Goal: Find specific page/section: Find specific page/section

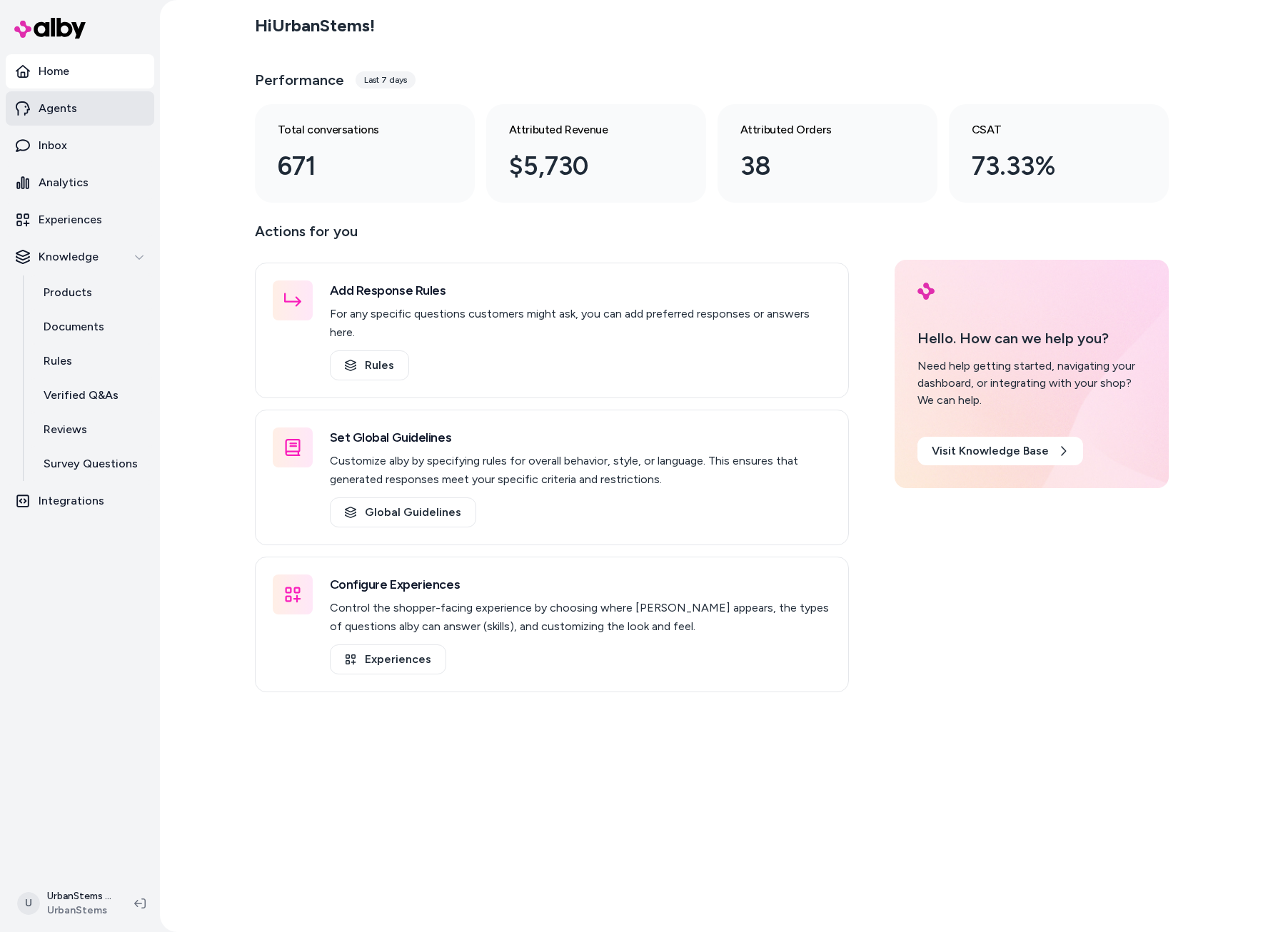
click at [57, 114] on p "Agents" at bounding box center [58, 108] width 39 height 17
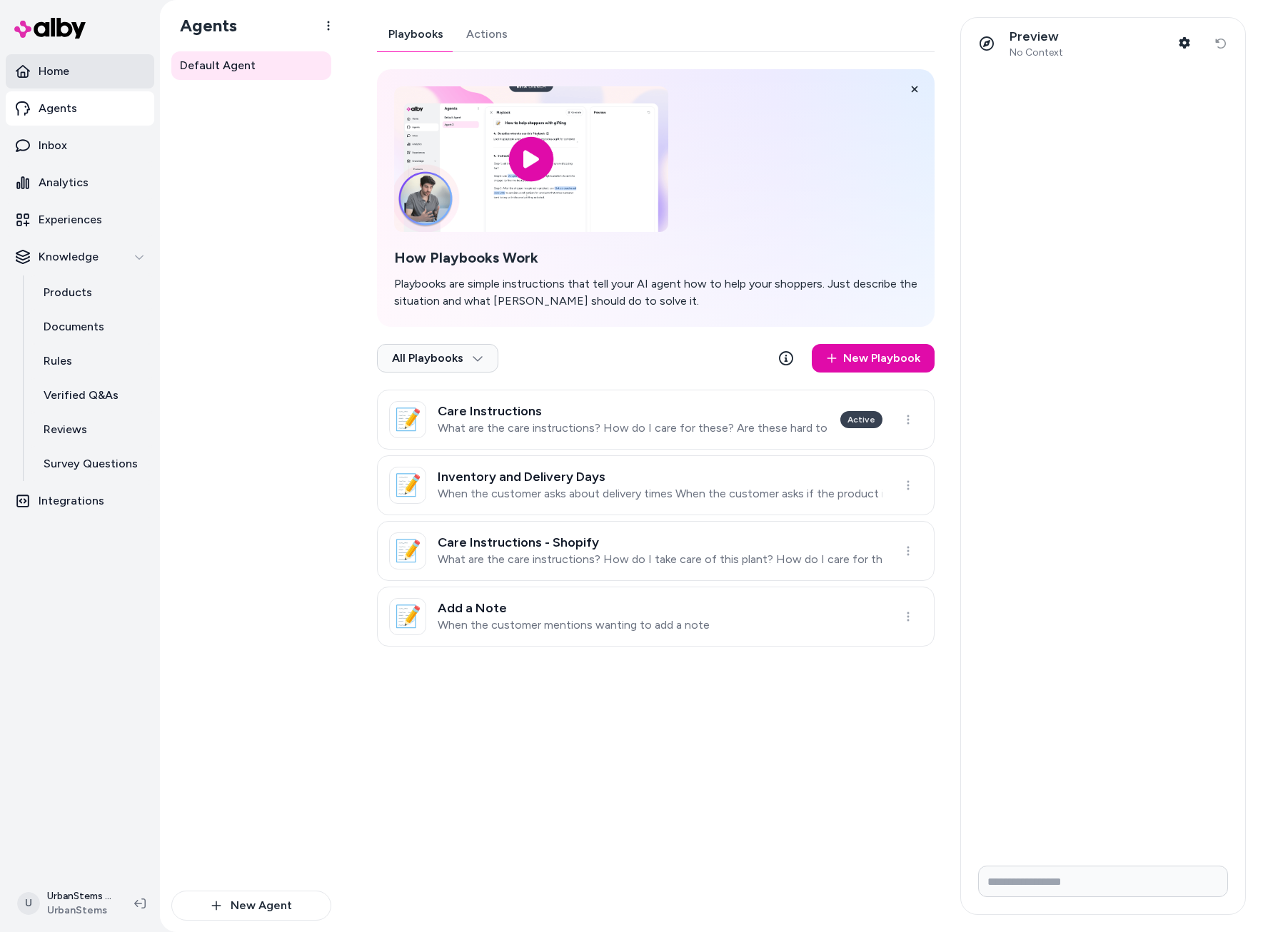
click at [57, 66] on p "Home" at bounding box center [54, 71] width 31 height 17
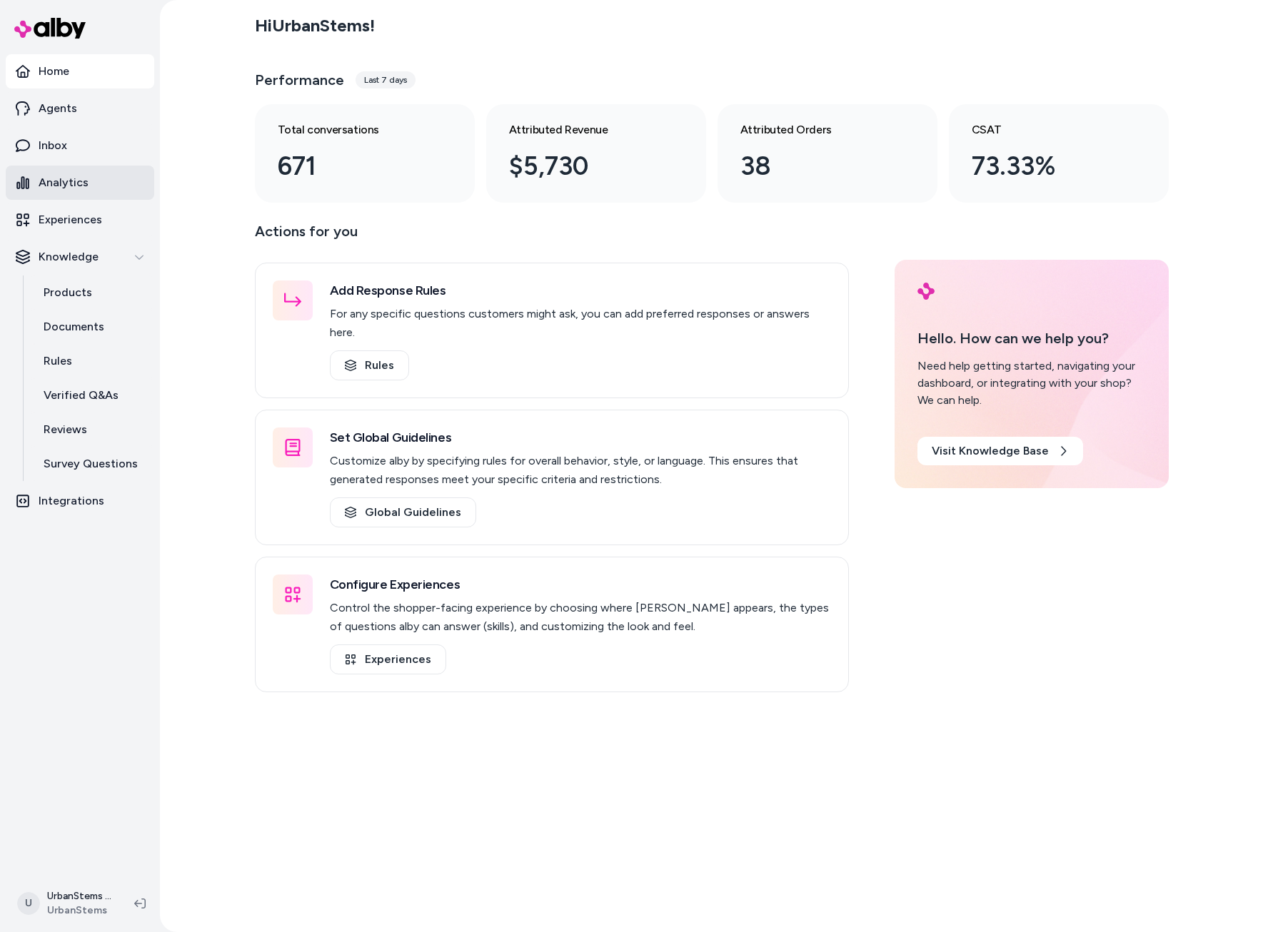
click at [64, 187] on p "Analytics" at bounding box center [64, 182] width 50 height 17
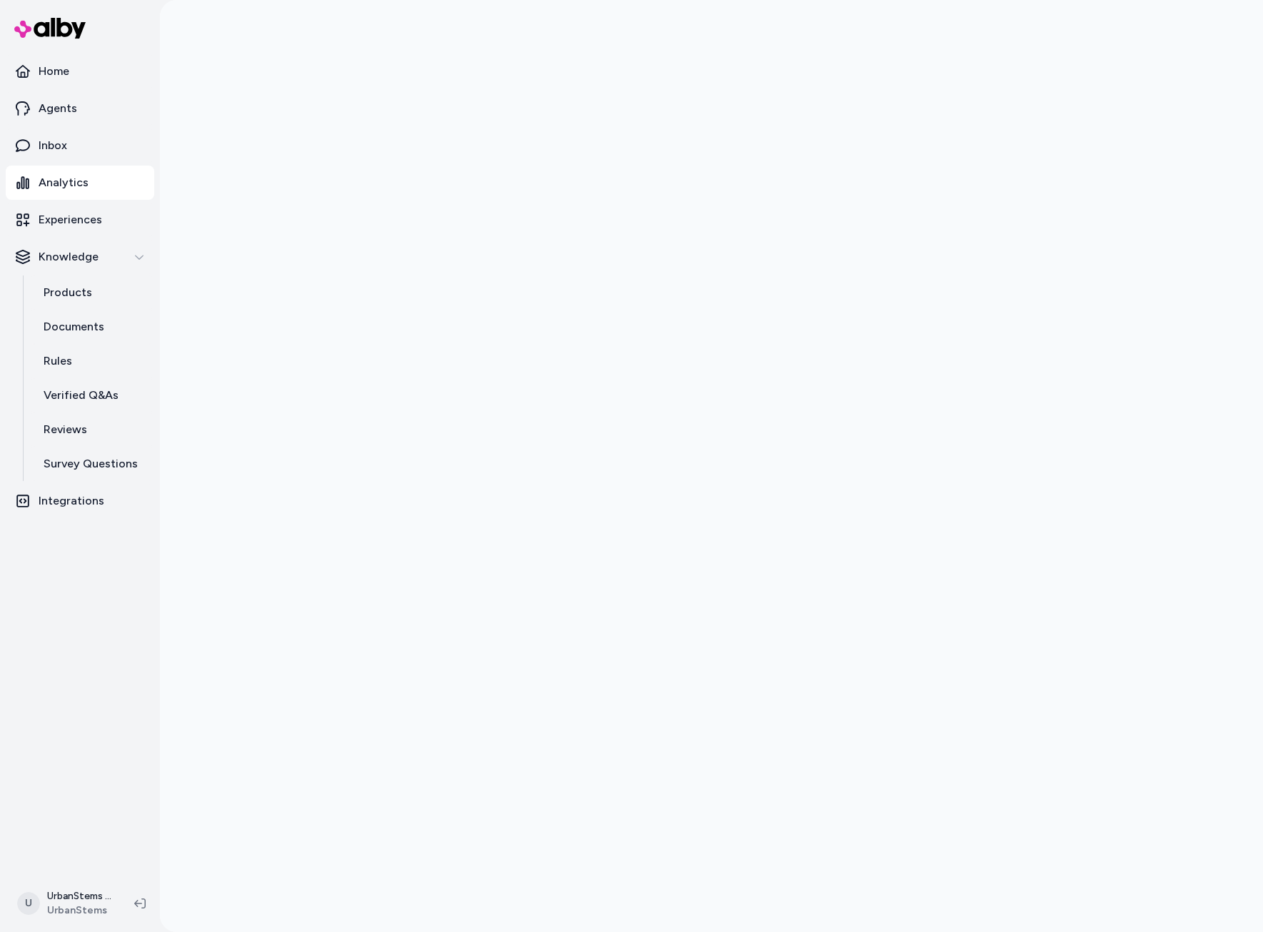
click at [69, 29] on img at bounding box center [49, 28] width 71 height 21
